Goal: Task Accomplishment & Management: Use online tool/utility

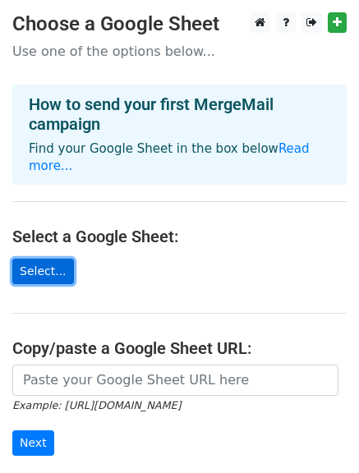
click at [55, 258] on link "Select..." at bounding box center [43, 270] width 62 height 25
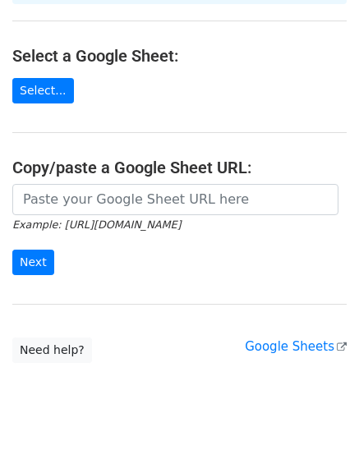
scroll to position [185, 0]
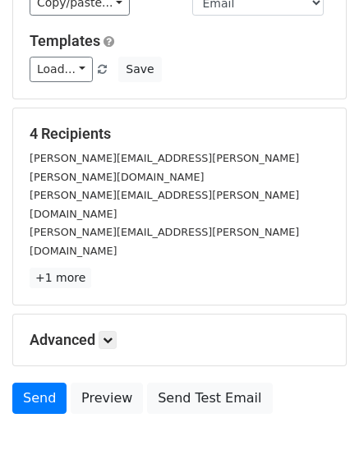
scroll to position [230, 0]
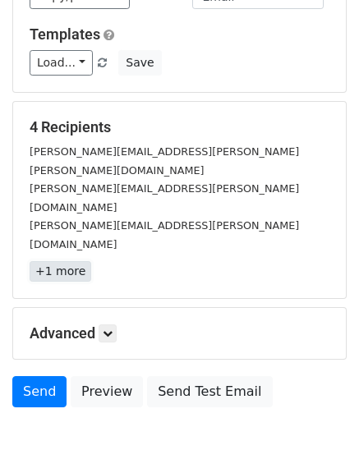
click at [74, 261] on link "+1 more" at bounding box center [61, 271] width 62 height 21
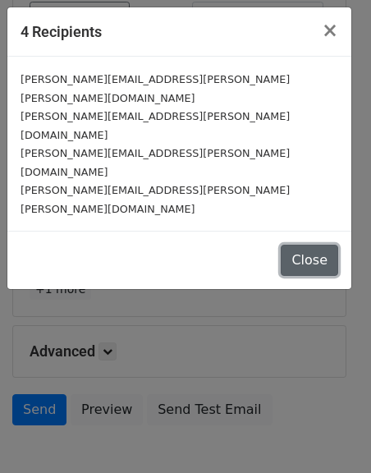
click at [295, 244] on button "Close" at bounding box center [309, 259] width 57 height 31
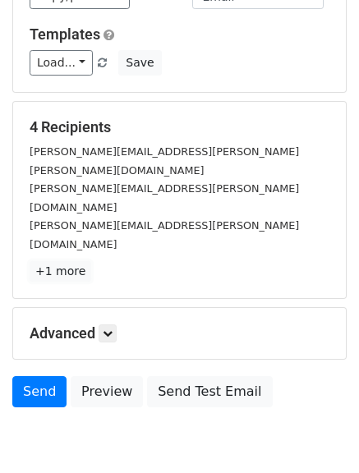
scroll to position [66, 0]
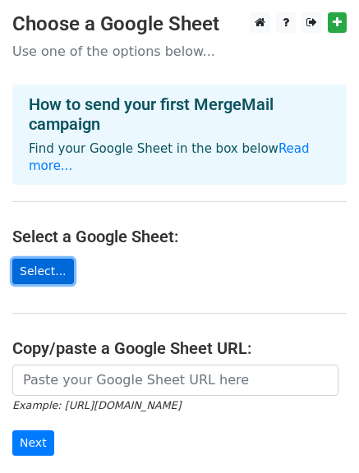
click at [49, 258] on link "Select..." at bounding box center [43, 270] width 62 height 25
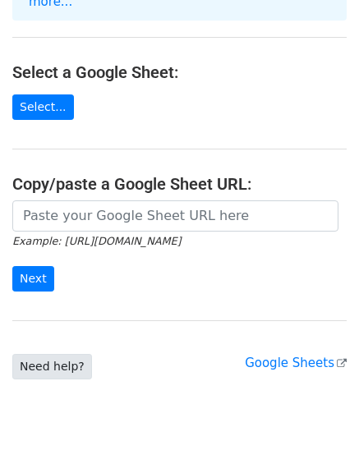
scroll to position [180, 0]
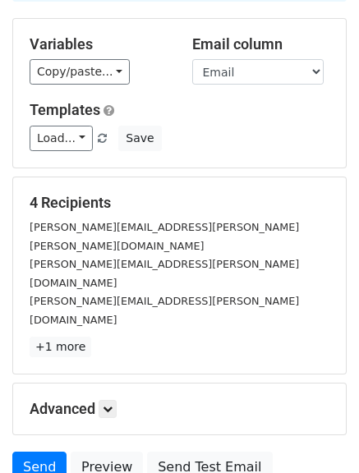
scroll to position [66, 0]
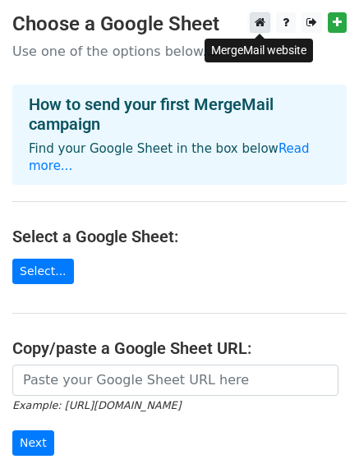
click at [265, 23] on link at bounding box center [259, 22] width 21 height 21
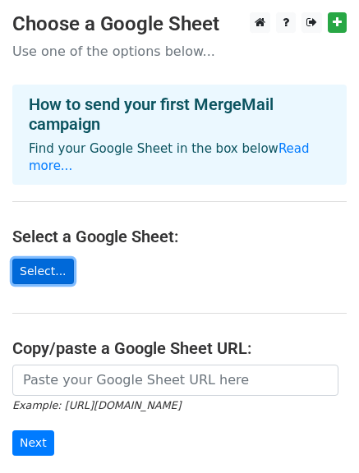
click at [53, 258] on link "Select..." at bounding box center [43, 270] width 62 height 25
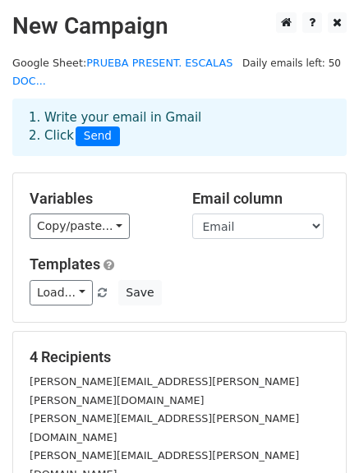
click at [201, 280] on div "Load... No templates saved Save" at bounding box center [179, 292] width 324 height 25
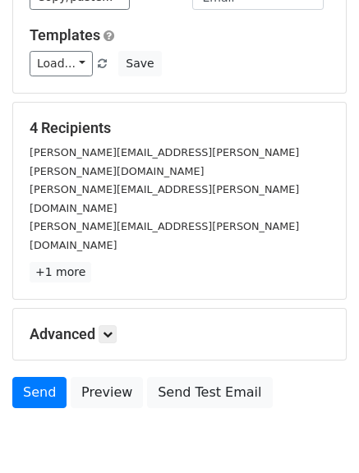
scroll to position [230, 0]
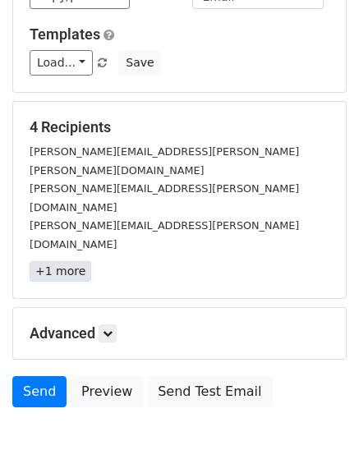
click at [78, 261] on link "+1 more" at bounding box center [61, 271] width 62 height 21
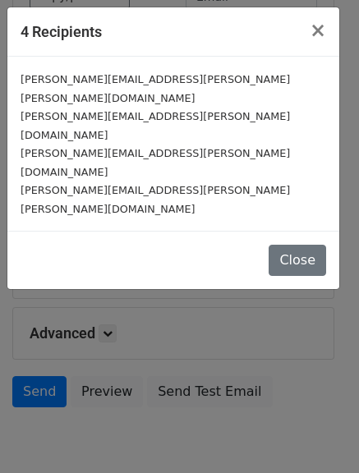
scroll to position [212, 0]
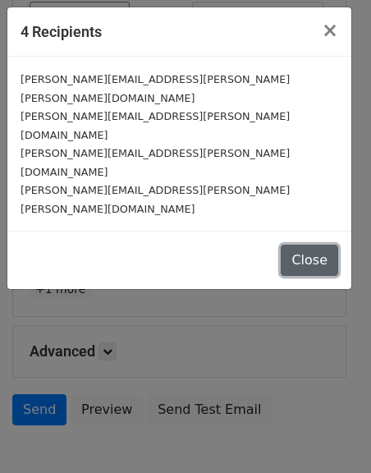
click at [313, 244] on button "Close" at bounding box center [309, 259] width 57 height 31
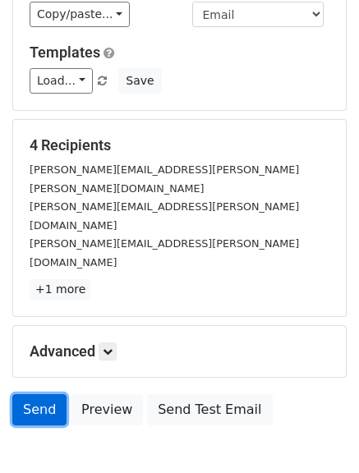
click at [36, 394] on link "Send" at bounding box center [39, 409] width 54 height 31
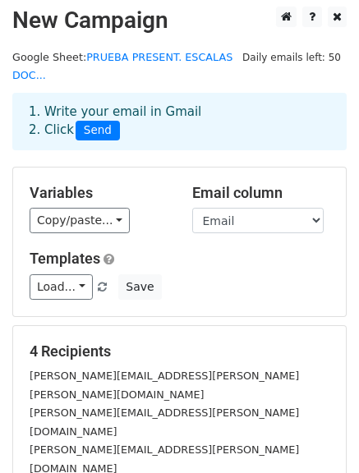
scroll to position [0, 0]
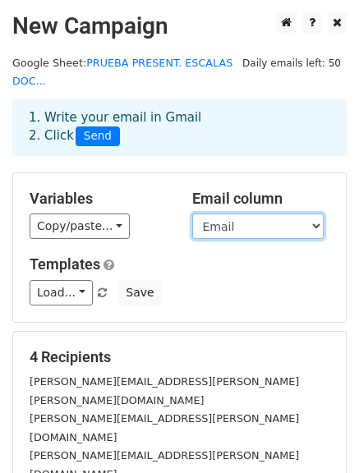
click at [291, 213] on select "Nombre Email Antiguedad PuntoDeEscala CARGO SUELDO" at bounding box center [257, 225] width 131 height 25
click at [192, 213] on select "Nombre Email Antiguedad PuntoDeEscala CARGO SUELDO" at bounding box center [257, 225] width 131 height 25
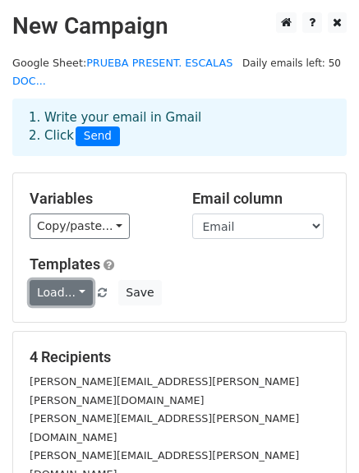
click at [66, 280] on link "Load..." at bounding box center [61, 292] width 63 height 25
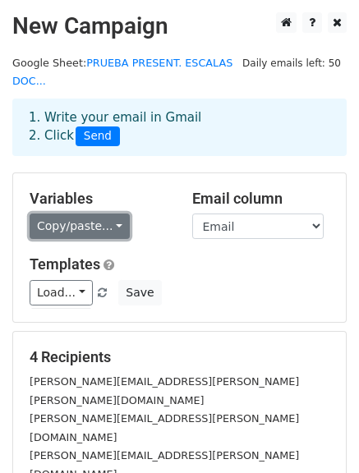
click at [95, 213] on link "Copy/paste..." at bounding box center [80, 225] width 100 height 25
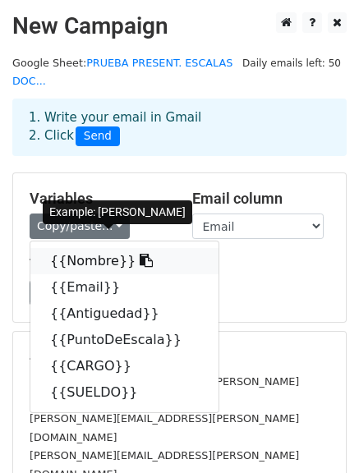
click at [100, 248] on link "{{Nombre}}" at bounding box center [124, 261] width 188 height 26
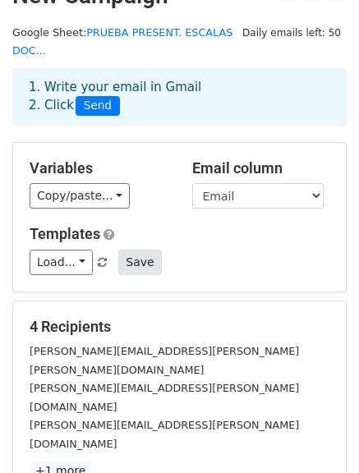
scroll to position [82, 0]
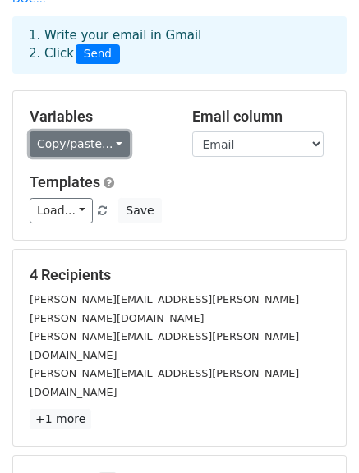
click at [57, 131] on link "Copy/paste..." at bounding box center [80, 143] width 100 height 25
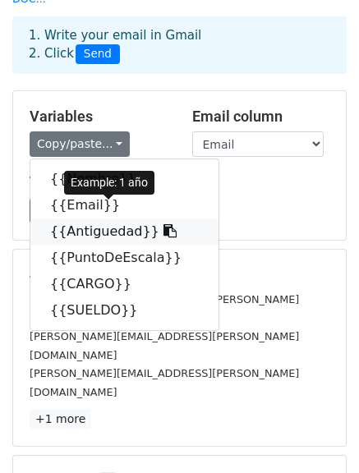
click at [86, 218] on link "{{Antiguedad}}" at bounding box center [124, 231] width 188 height 26
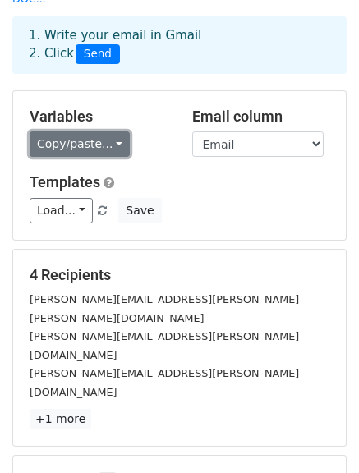
click at [57, 134] on link "Copy/paste..." at bounding box center [80, 143] width 100 height 25
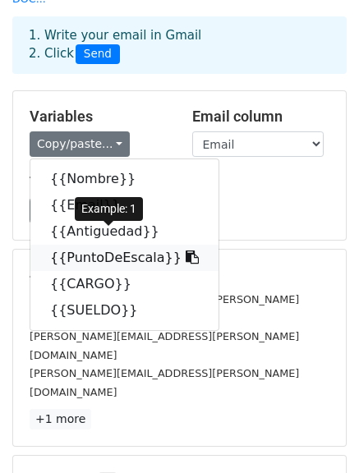
click at [123, 245] on link "{{PuntoDeEscala}}" at bounding box center [124, 257] width 188 height 26
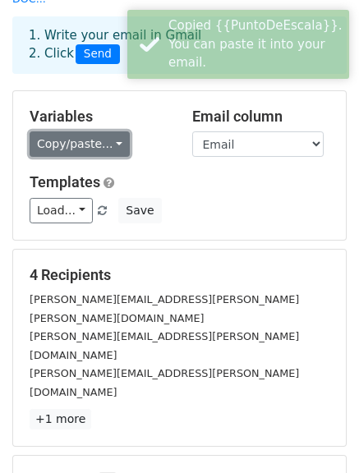
click at [75, 133] on link "Copy/paste..." at bounding box center [80, 143] width 100 height 25
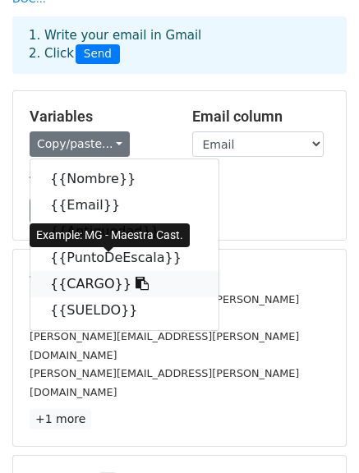
click at [100, 271] on link "{{CARGO}}" at bounding box center [124, 284] width 188 height 26
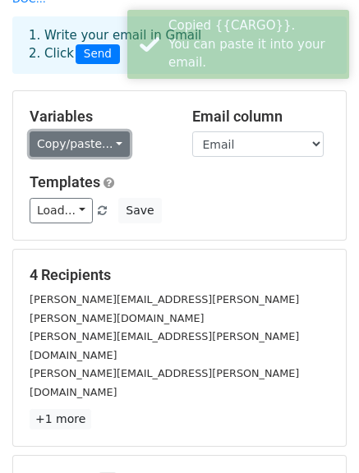
click at [70, 131] on link "Copy/paste..." at bounding box center [80, 143] width 100 height 25
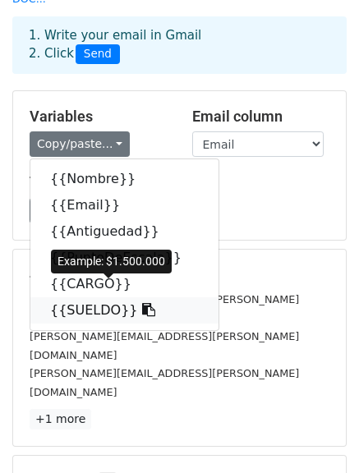
click at [85, 297] on link "{{SUELDO}}" at bounding box center [124, 310] width 188 height 26
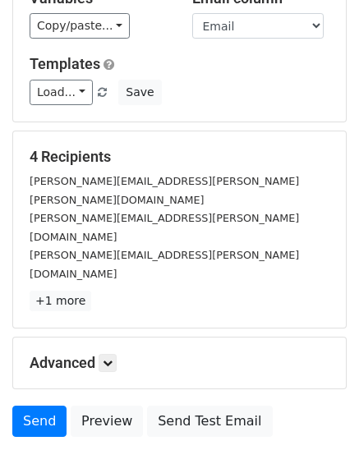
scroll to position [230, 0]
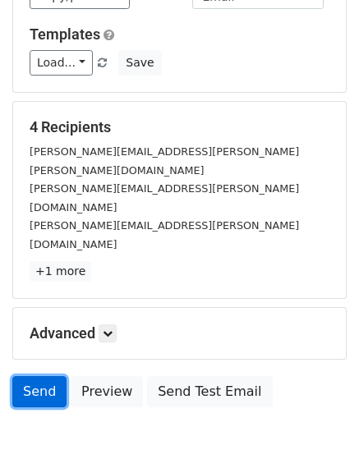
click at [50, 376] on link "Send" at bounding box center [39, 391] width 54 height 31
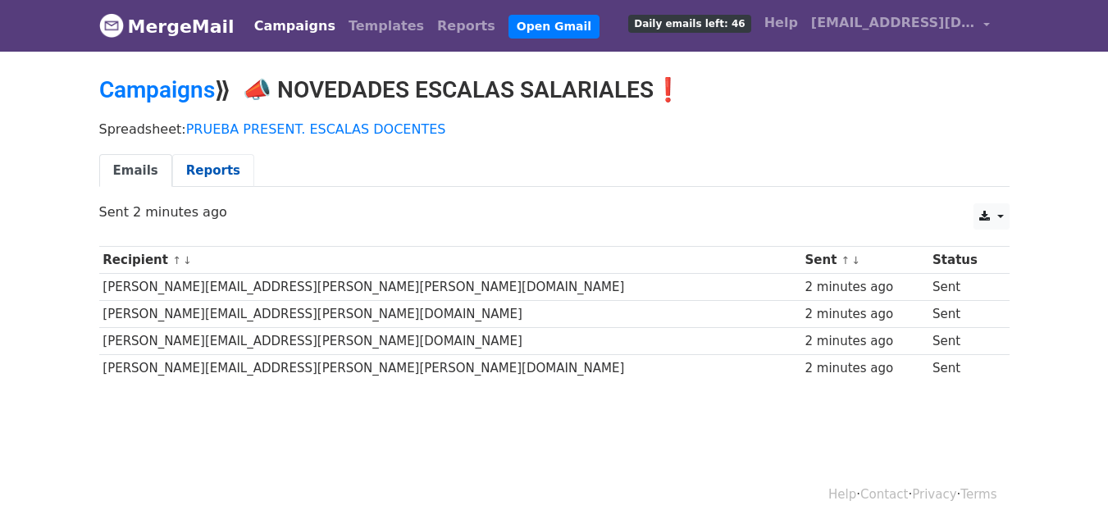
click at [202, 163] on link "Reports" at bounding box center [213, 171] width 82 height 34
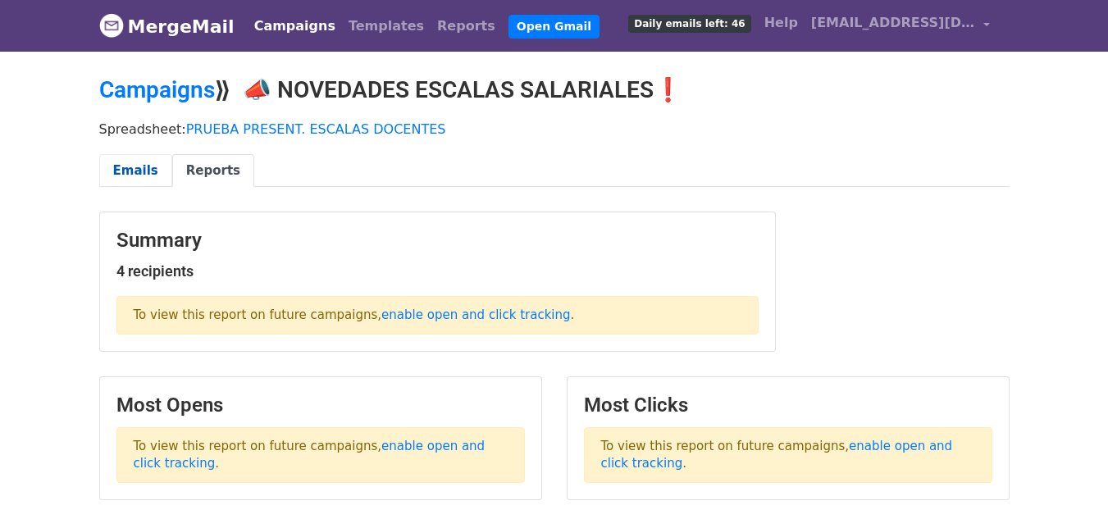
click at [142, 167] on link "Emails" at bounding box center [135, 171] width 73 height 34
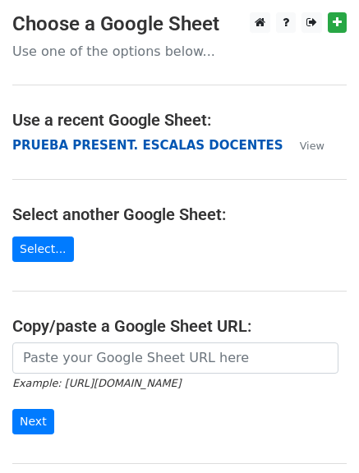
click at [149, 147] on strong "PRUEBA PRESENT. ESCALAS DOCENTES" at bounding box center [147, 145] width 271 height 15
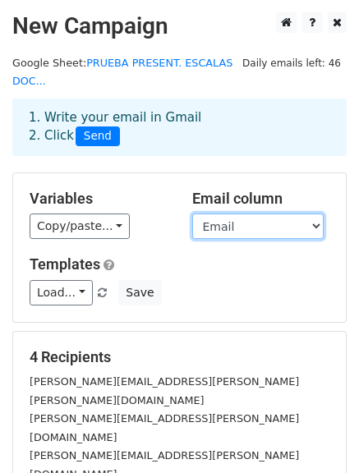
click at [214, 213] on select "Nombre Email Antiguedad PuntoDeEscala CARGO SUELDO" at bounding box center [257, 225] width 131 height 25
click at [192, 213] on select "Nombre Email Antiguedad PuntoDeEscala CARGO SUELDO" at bounding box center [257, 225] width 131 height 25
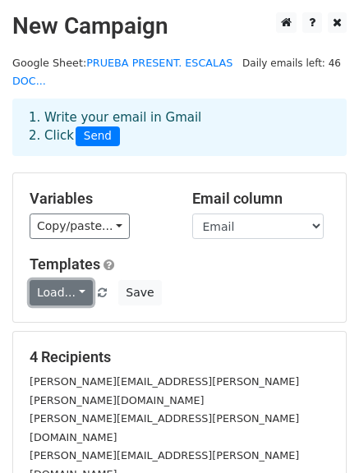
click at [75, 280] on link "Load..." at bounding box center [61, 292] width 63 height 25
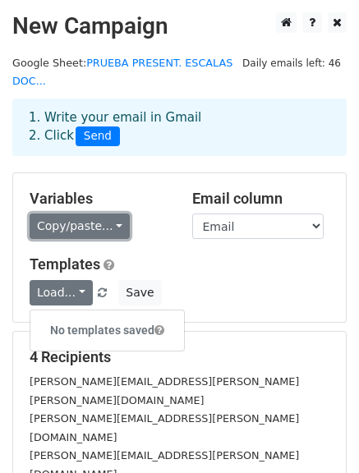
click at [75, 213] on link "Copy/paste..." at bounding box center [80, 225] width 100 height 25
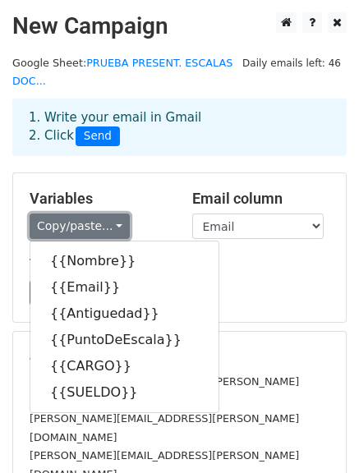
click at [75, 213] on link "Copy/paste..." at bounding box center [80, 225] width 100 height 25
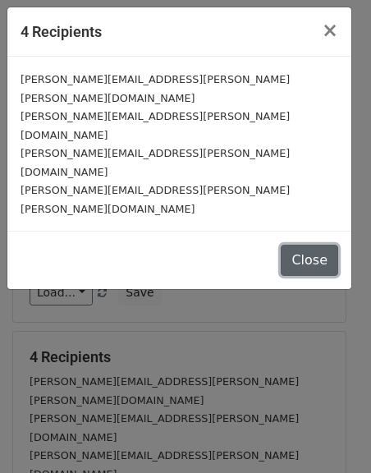
click at [295, 244] on button "Close" at bounding box center [309, 259] width 57 height 31
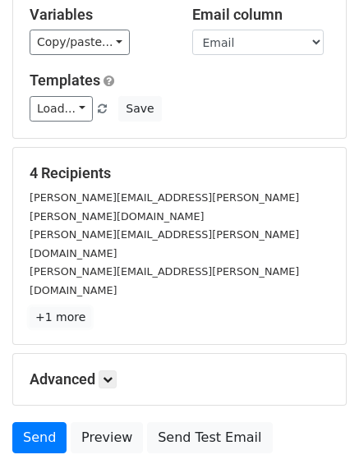
scroll to position [148, 0]
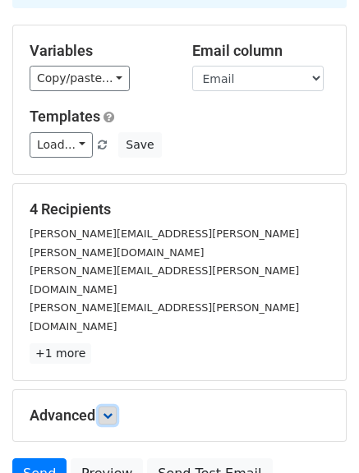
click at [108, 410] on icon at bounding box center [108, 415] width 10 height 10
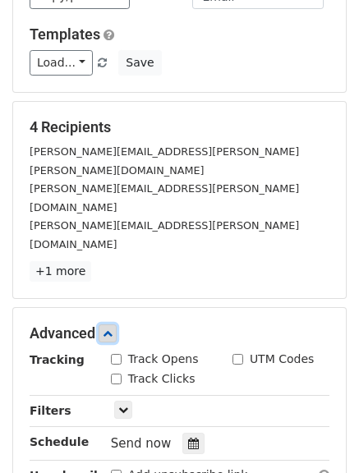
scroll to position [312, 0]
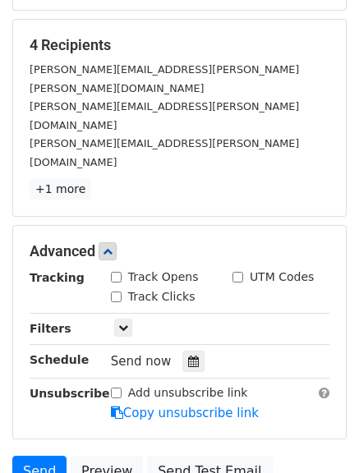
click at [134, 319] on div "Only include spreadsheet rows that match the following filters:" at bounding box center [219, 328] width 243 height 19
click at [130, 318] on link at bounding box center [123, 327] width 18 height 18
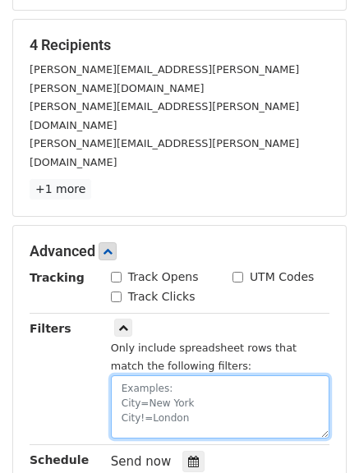
click at [155, 375] on textarea at bounding box center [220, 406] width 218 height 63
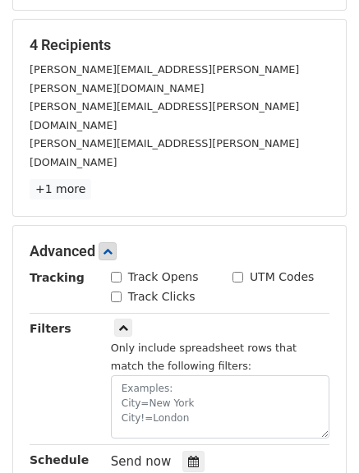
click at [116, 272] on input "Track Opens" at bounding box center [116, 277] width 11 height 11
checkbox input "true"
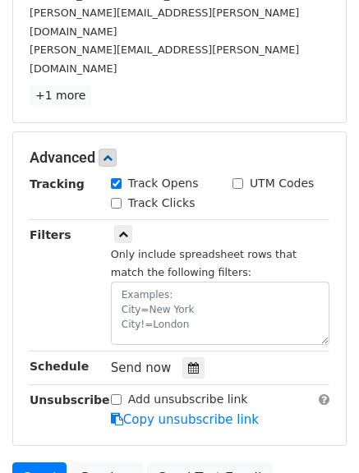
scroll to position [491, 0]
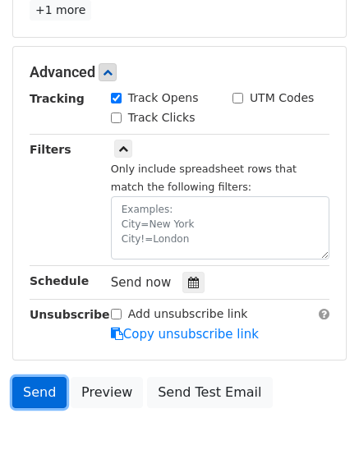
click at [52, 377] on link "Send" at bounding box center [39, 392] width 54 height 31
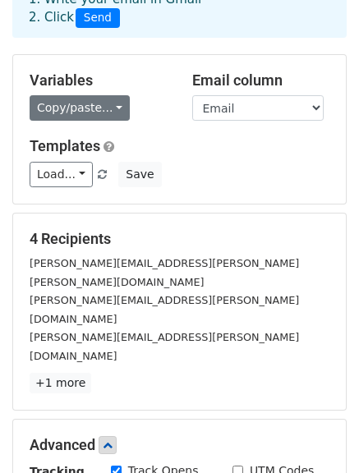
scroll to position [80, 0]
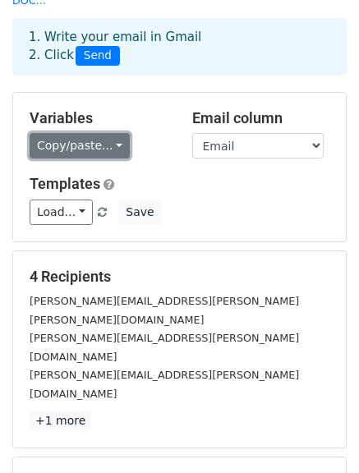
click at [99, 136] on link "Copy/paste..." at bounding box center [80, 145] width 100 height 25
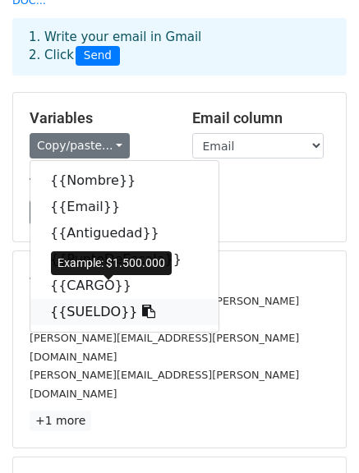
click at [98, 299] on link "{{SUELDO}}" at bounding box center [124, 312] width 188 height 26
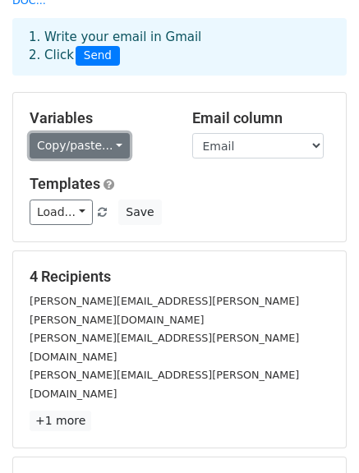
click at [84, 133] on link "Copy/paste..." at bounding box center [80, 145] width 100 height 25
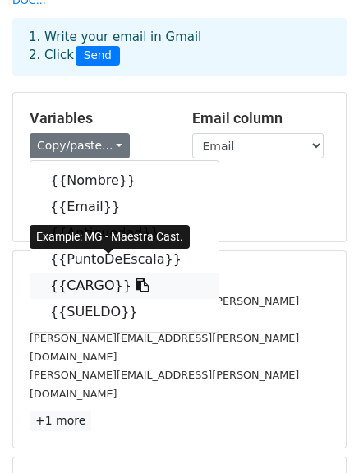
click at [127, 275] on link "{{CARGO}}" at bounding box center [124, 285] width 188 height 26
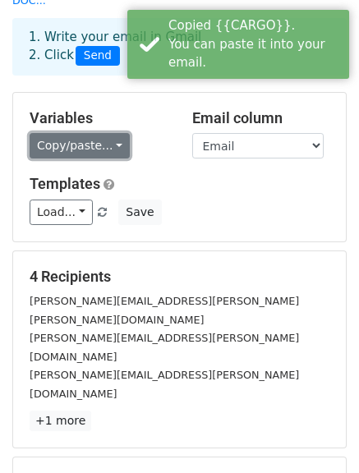
click at [73, 133] on link "Copy/paste..." at bounding box center [80, 145] width 100 height 25
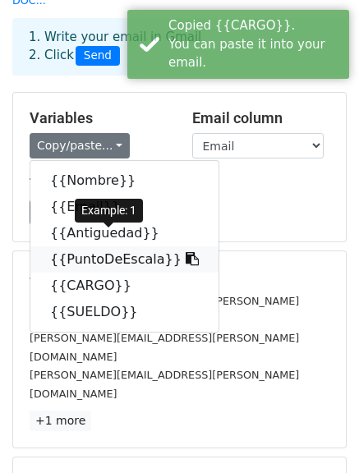
click at [101, 246] on link "{{PuntoDeEscala}}" at bounding box center [124, 259] width 188 height 26
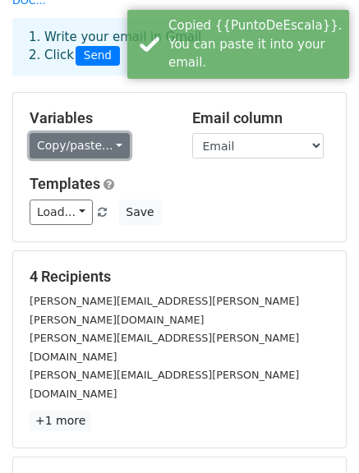
click at [56, 133] on link "Copy/paste..." at bounding box center [80, 145] width 100 height 25
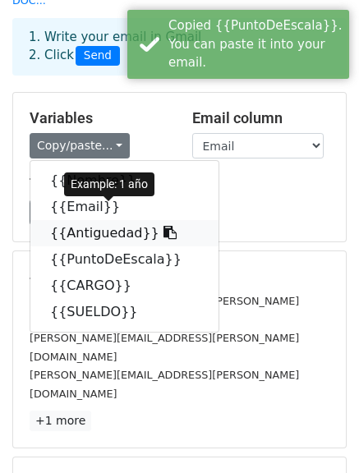
click at [98, 220] on link "{{Antiguedad}}" at bounding box center [124, 233] width 188 height 26
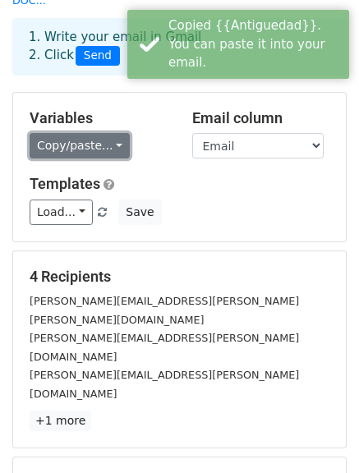
click at [80, 133] on link "Copy/paste..." at bounding box center [80, 145] width 100 height 25
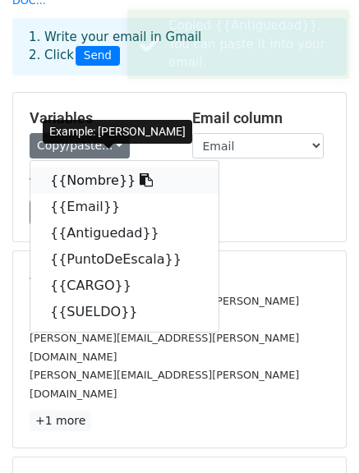
click at [96, 167] on link "{{Nombre}}" at bounding box center [124, 180] width 188 height 26
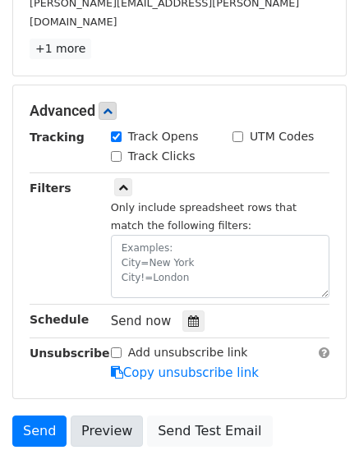
scroll to position [491, 0]
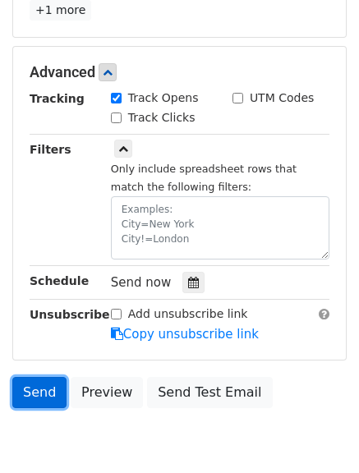
click at [31, 377] on link "Send" at bounding box center [39, 392] width 54 height 31
click at [29, 377] on link "Send" at bounding box center [39, 392] width 54 height 31
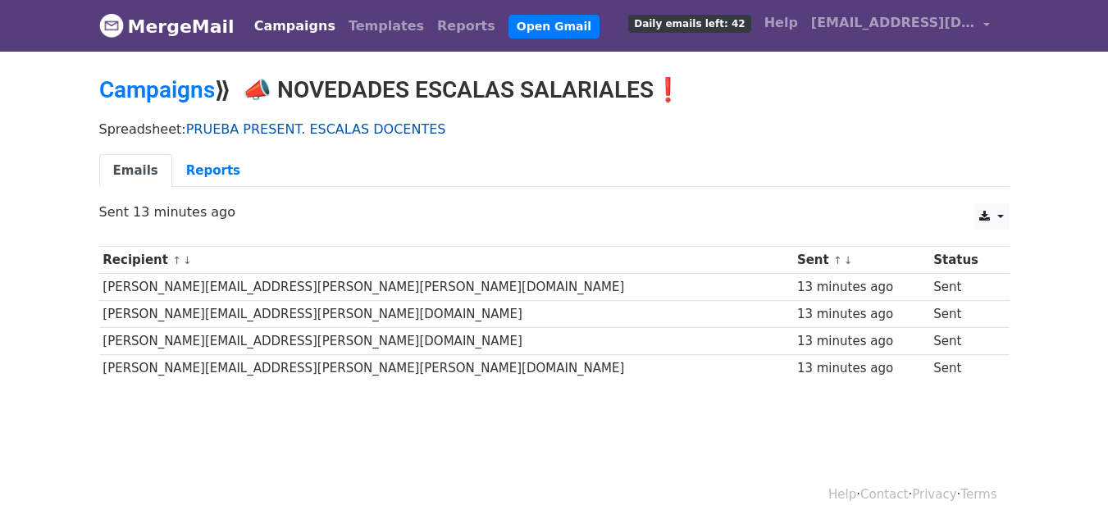
click at [289, 131] on link "PRUEBA PRESENT. ESCALAS DOCENTES" at bounding box center [316, 129] width 260 height 16
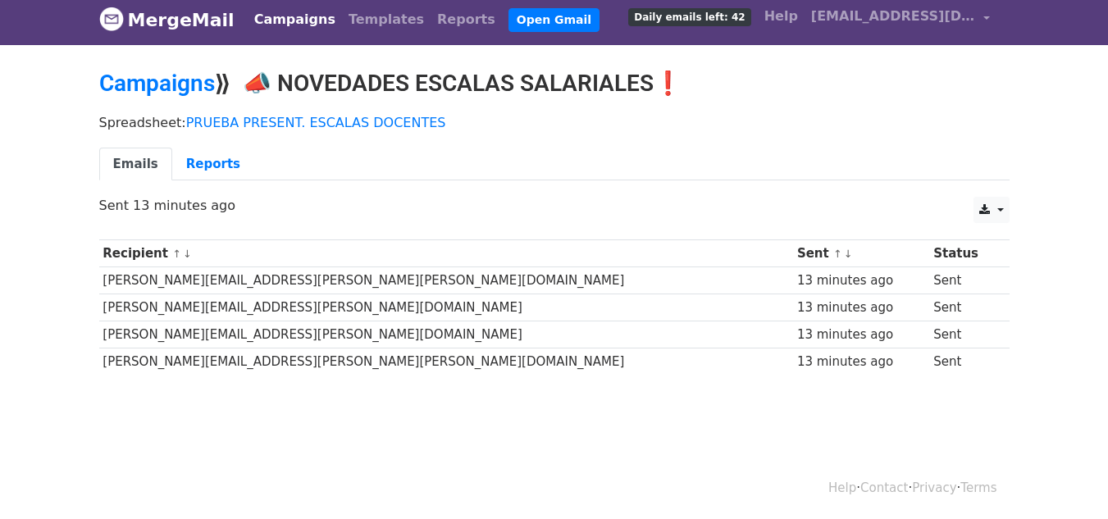
scroll to position [8, 0]
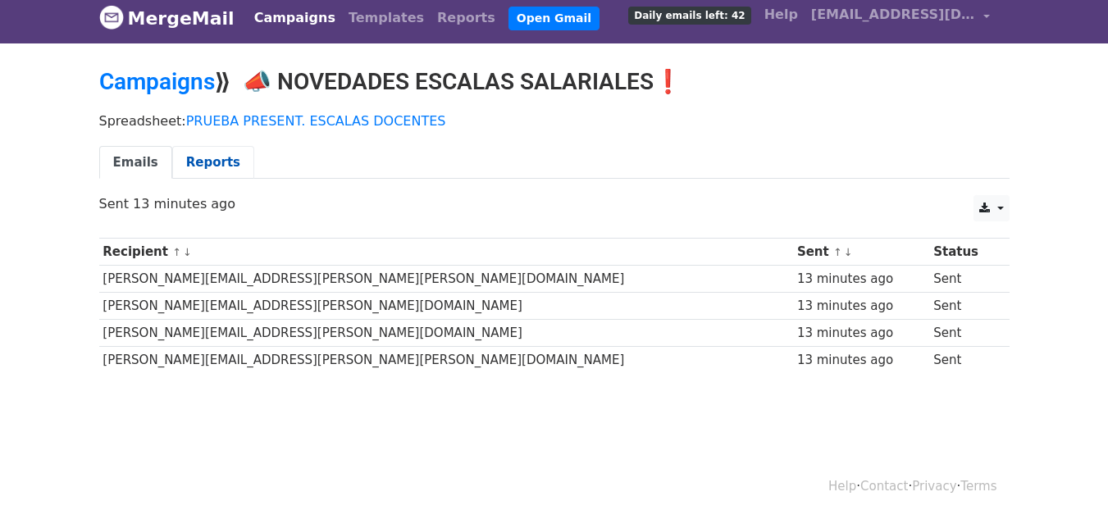
click at [214, 160] on link "Reports" at bounding box center [213, 163] width 82 height 34
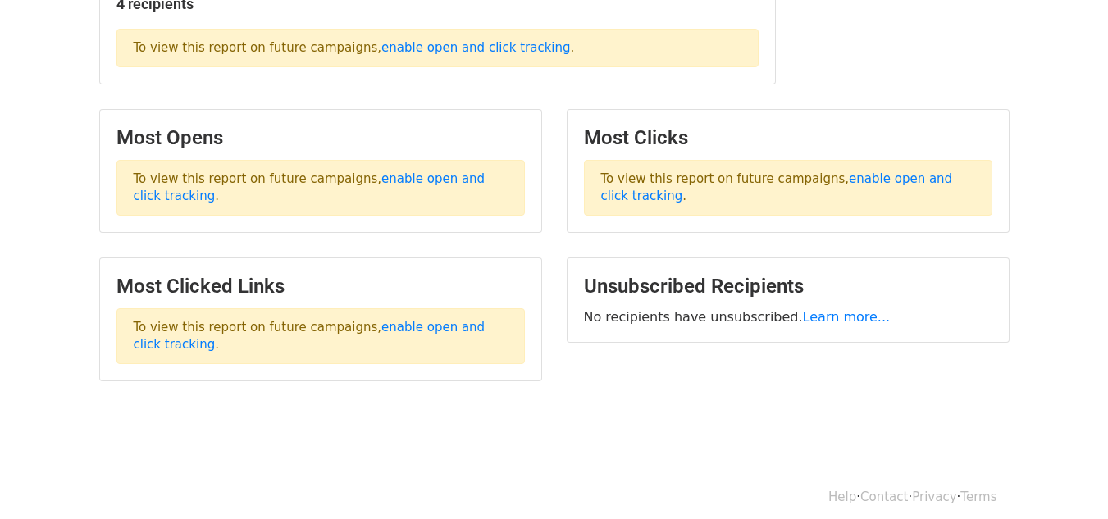
scroll to position [279, 0]
